Goal: Task Accomplishment & Management: Use online tool/utility

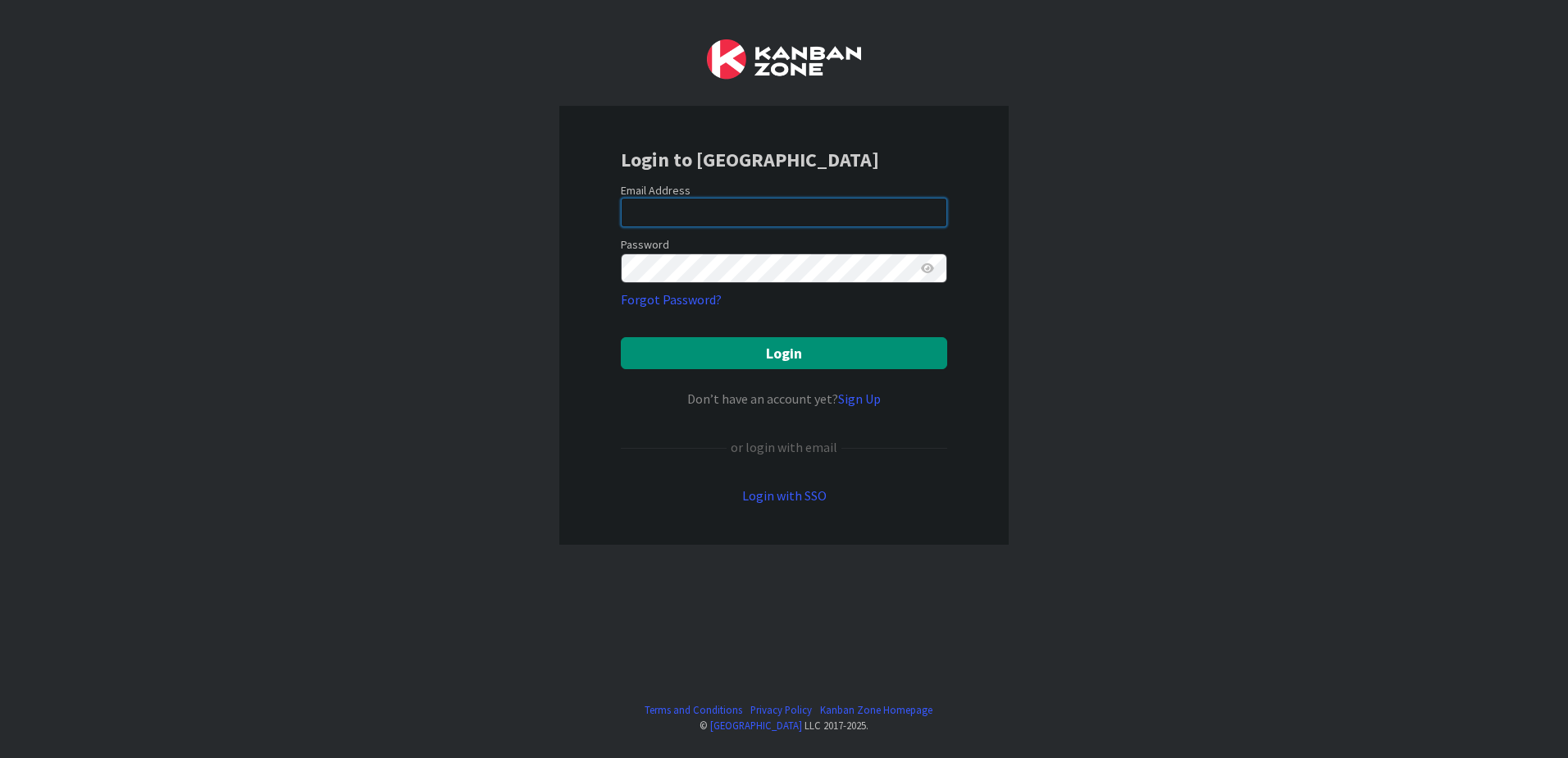
type input "[EMAIL_ADDRESS][DOMAIN_NAME]"
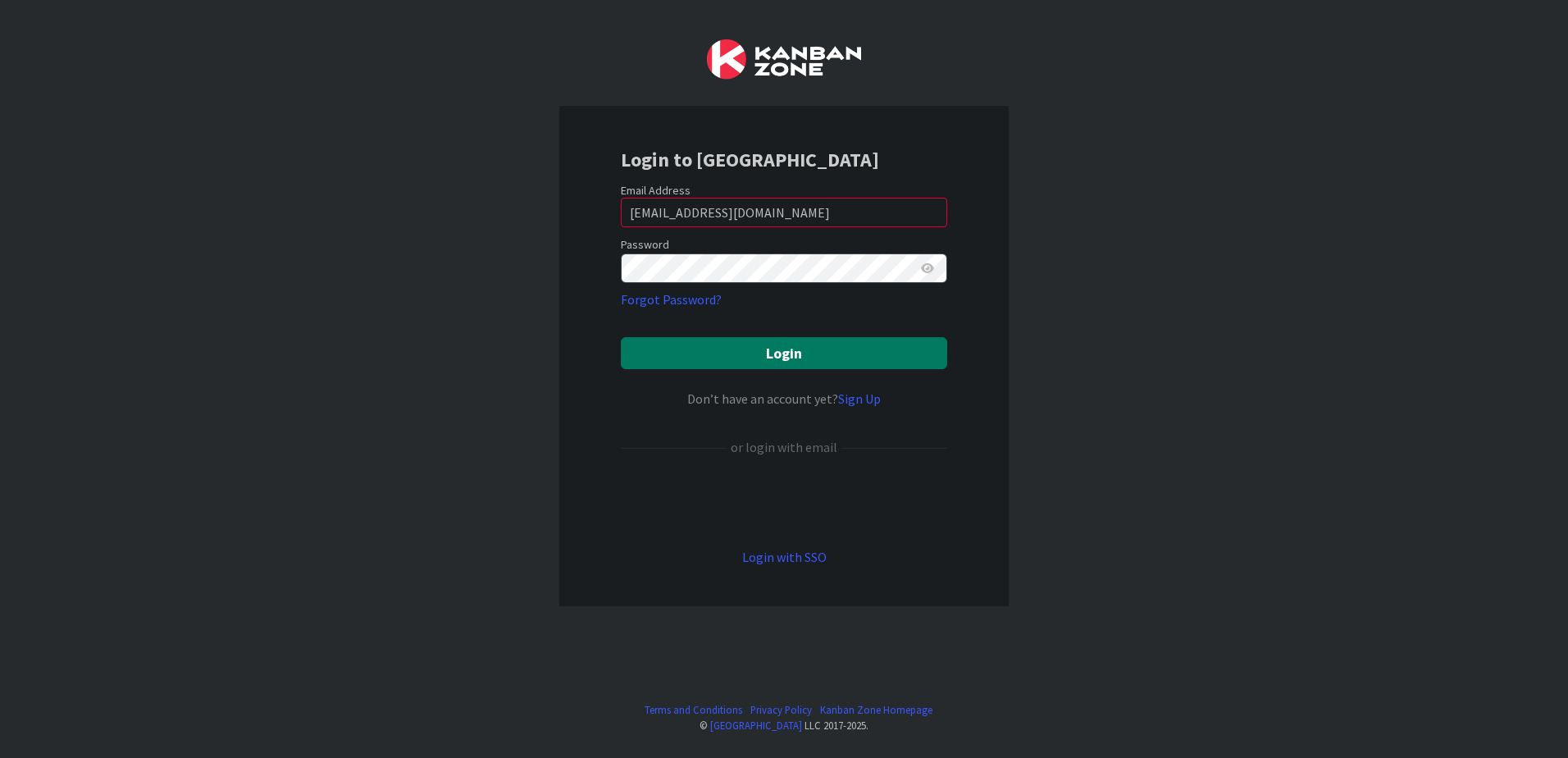
drag, startPoint x: 844, startPoint y: 346, endPoint x: 652, endPoint y: 332, distance: 192.5
click at [844, 346] on button "Login" at bounding box center [784, 353] width 327 height 32
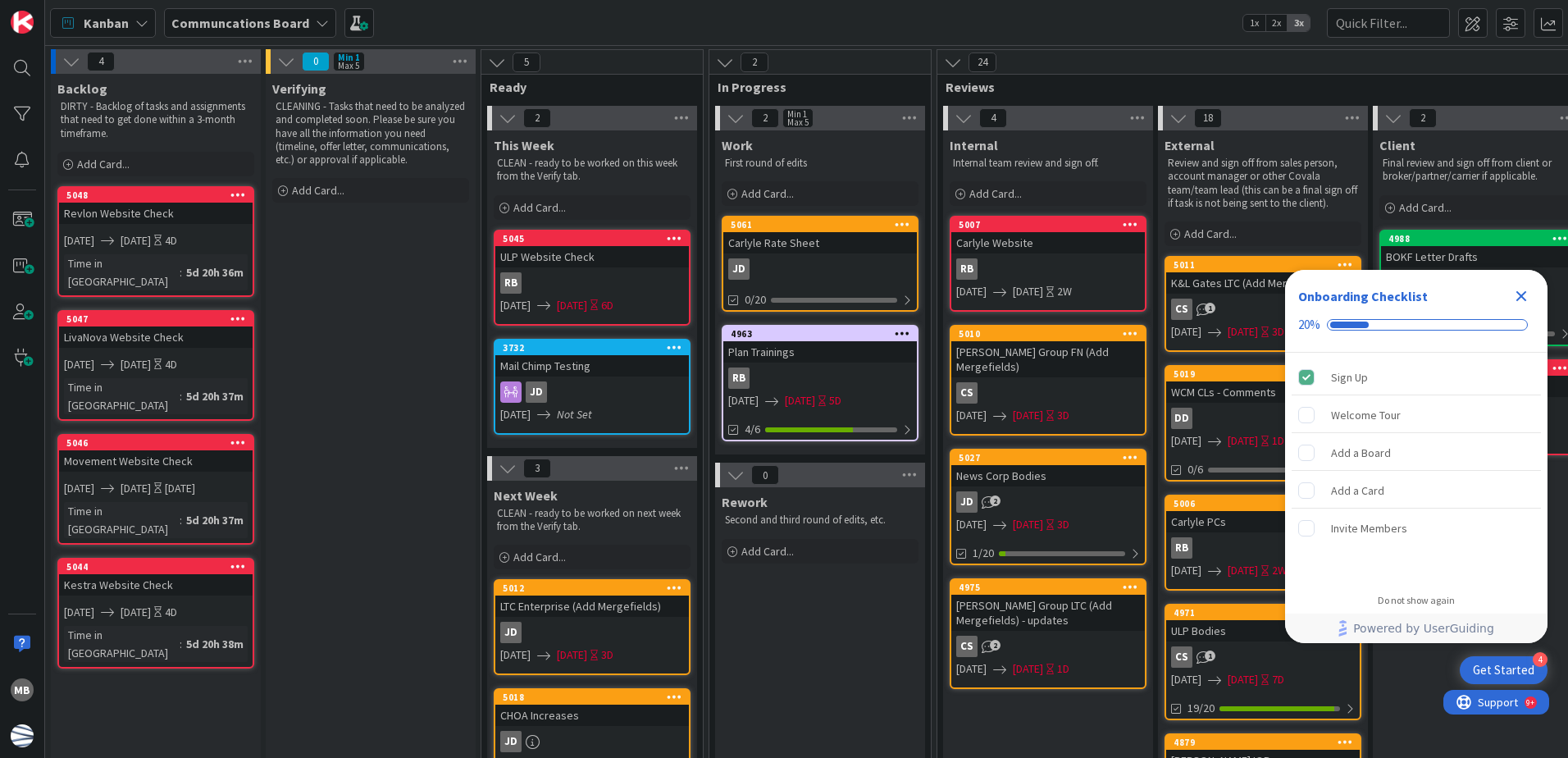
drag, startPoint x: 1520, startPoint y: 297, endPoint x: 1415, endPoint y: 292, distance: 105.1
click at [1520, 297] on icon "Close Checklist" at bounding box center [1522, 297] width 11 height 11
